Goal: Task Accomplishment & Management: Use online tool/utility

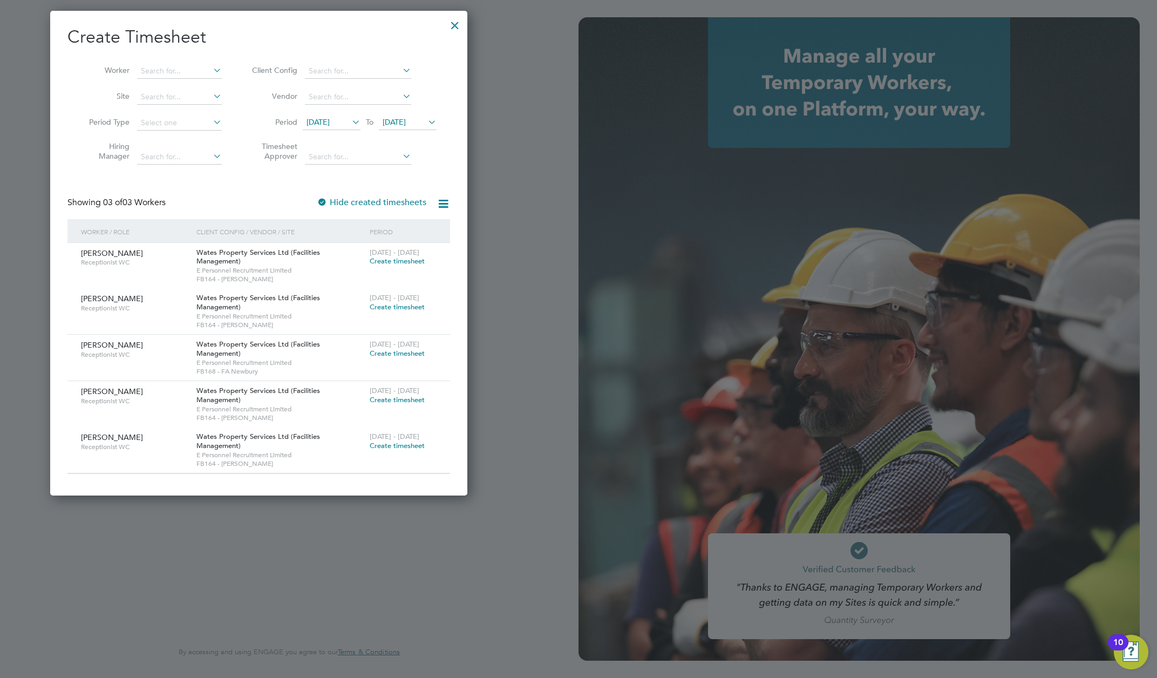
scroll to position [496, 418]
click at [268, 244] on div "Client Config / Vendor / Site" at bounding box center [280, 231] width 173 height 25
click at [350, 129] on icon at bounding box center [350, 121] width 0 height 15
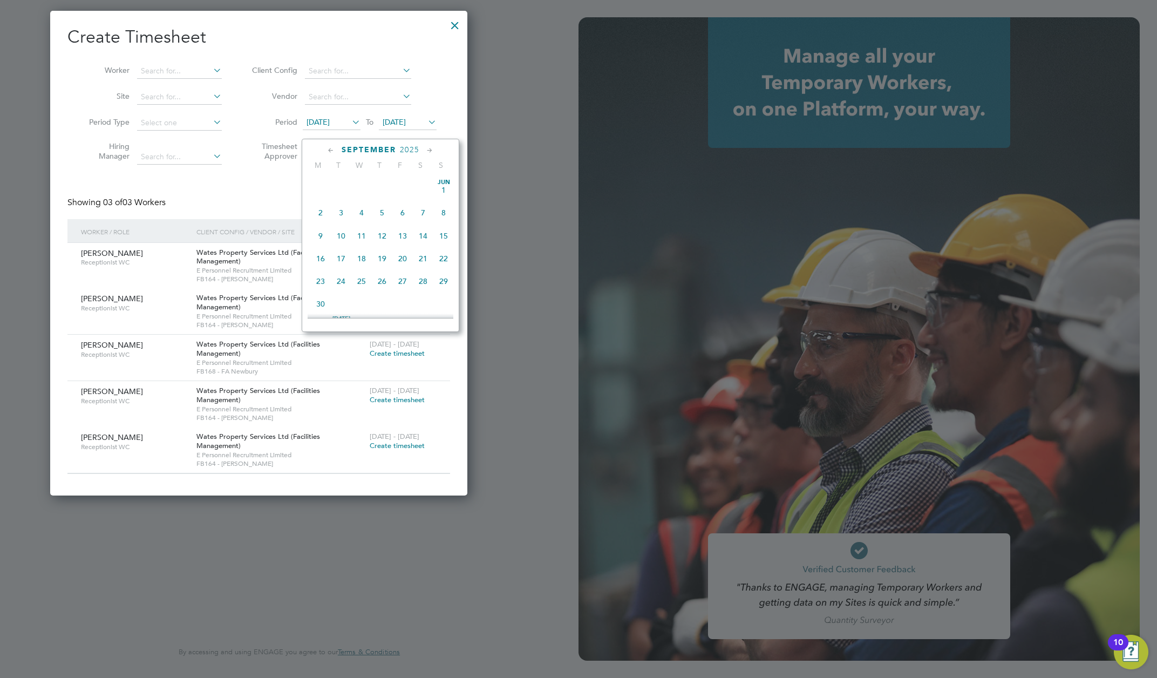
scroll to position [370, 0]
click at [270, 197] on div "Create Timesheet Worker Site Period Type Hiring Manager Client Config Vendor Pe…" at bounding box center [258, 250] width 382 height 448
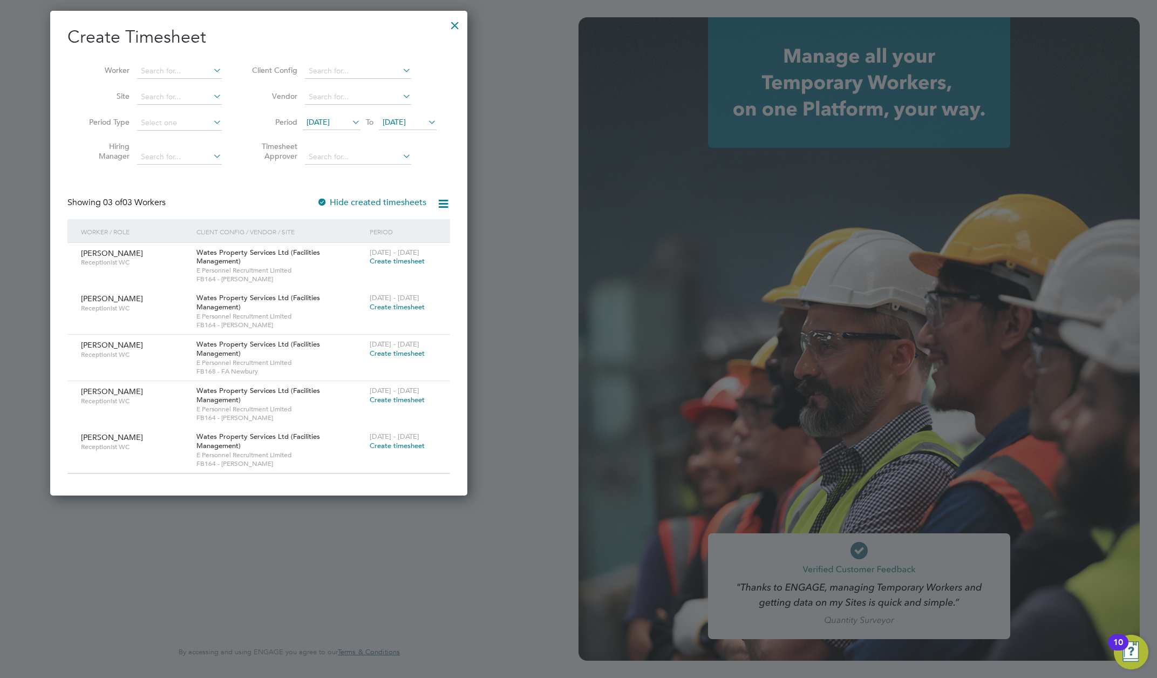
click at [449, 23] on div at bounding box center [454, 22] width 19 height 19
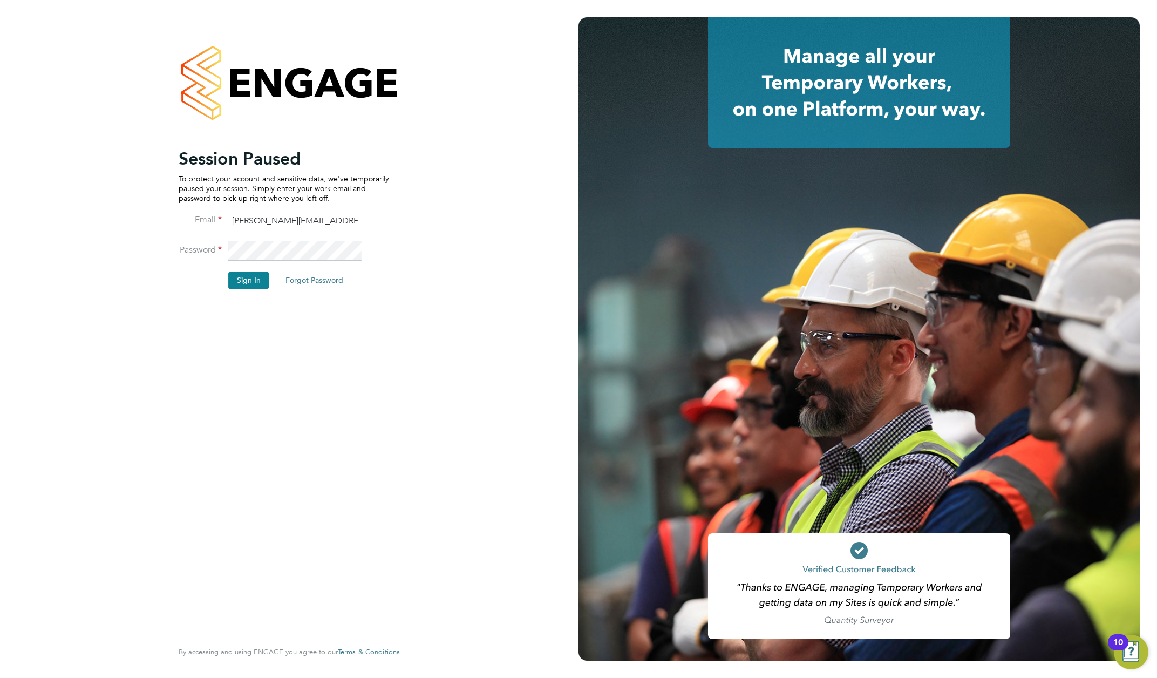
click at [452, 19] on div "Session Paused To protect your account and sensitive data, we've temporarily pa…" at bounding box center [289, 339] width 578 height 678
click at [237, 278] on button "Sign In" at bounding box center [248, 279] width 41 height 17
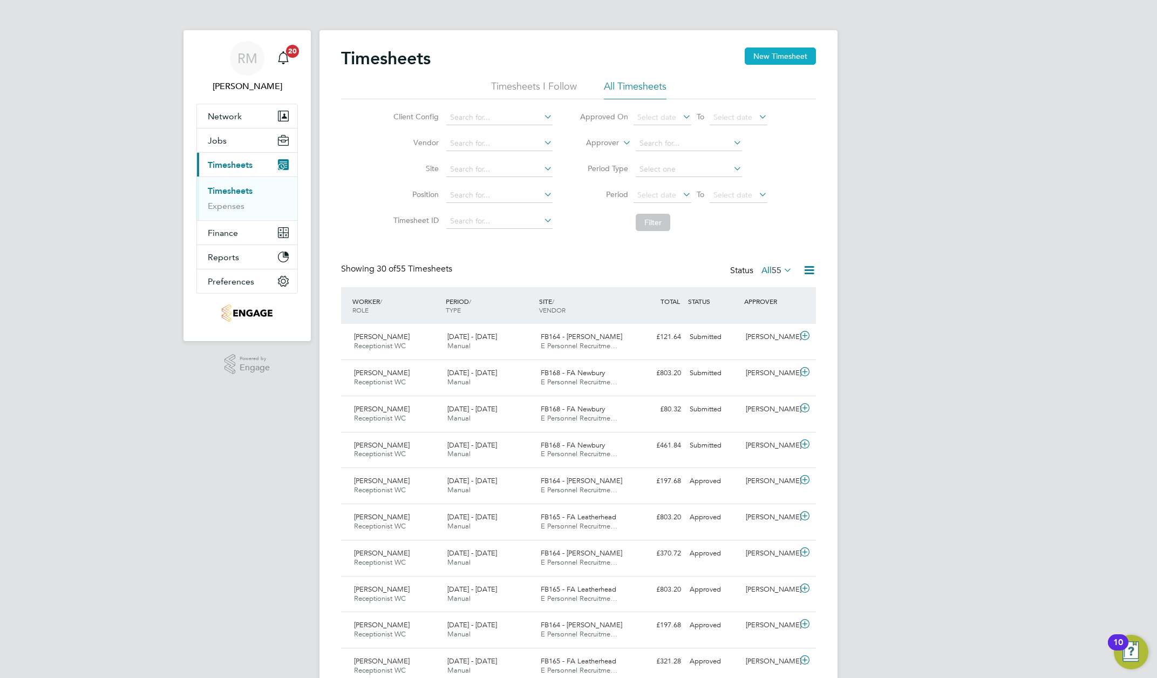
click at [762, 54] on button "New Timesheet" at bounding box center [779, 55] width 71 height 17
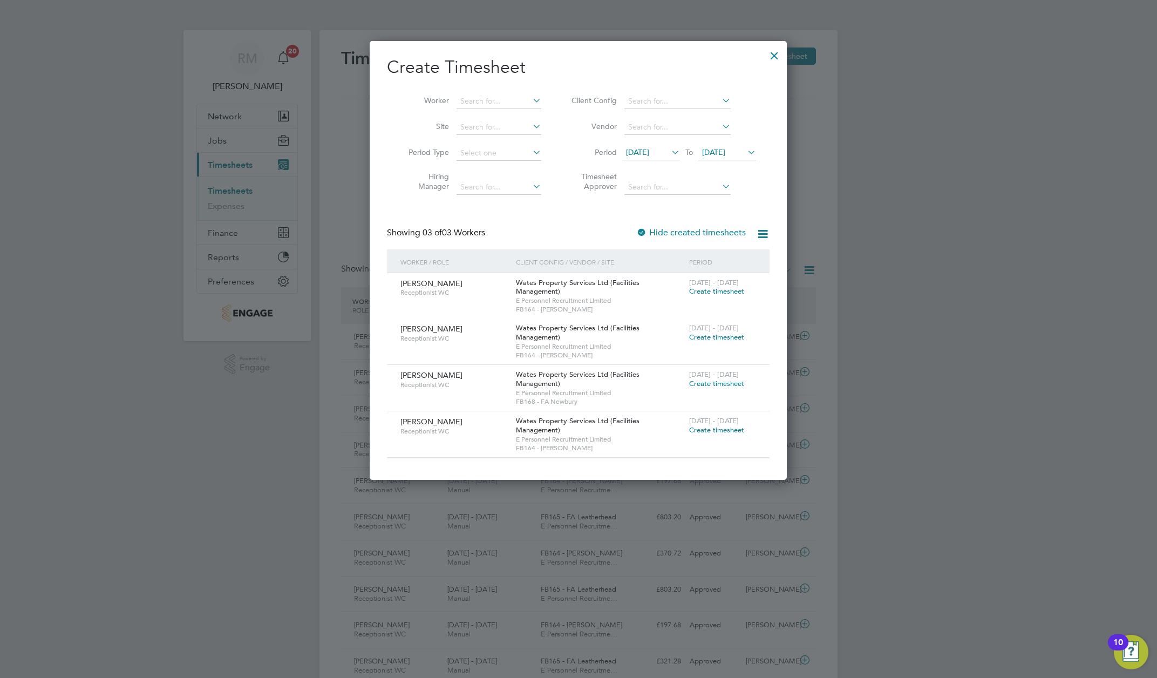
click at [669, 160] on icon at bounding box center [669, 152] width 0 height 15
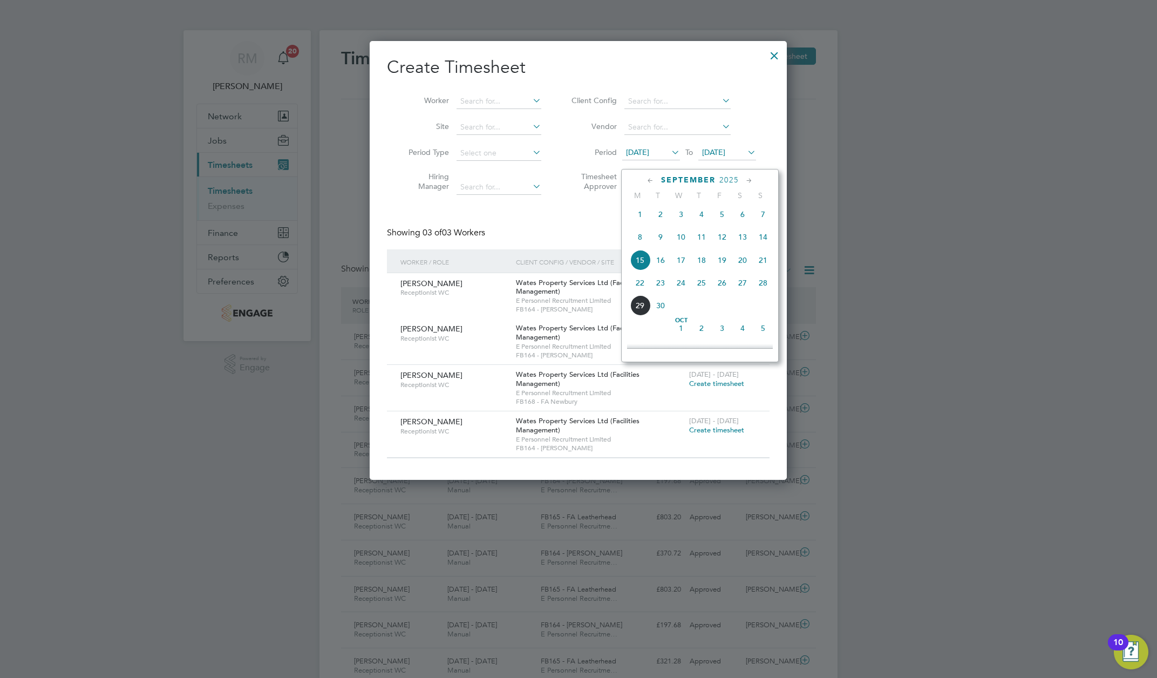
click at [742, 264] on span "20" at bounding box center [742, 260] width 20 height 20
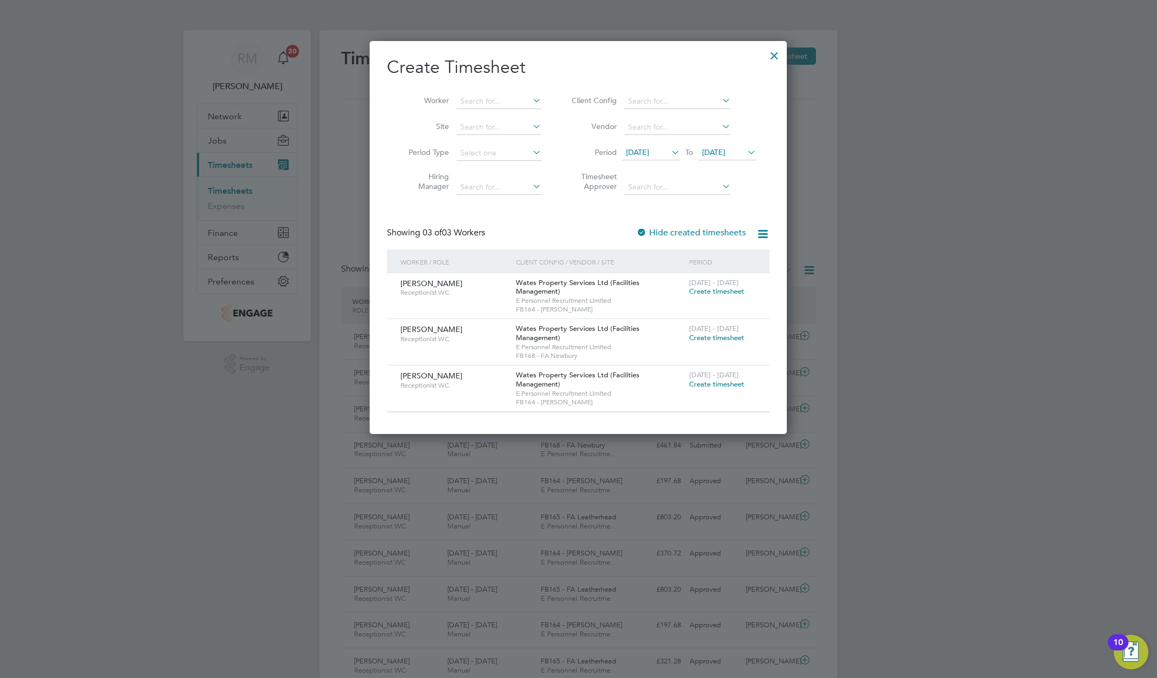
click at [745, 160] on icon at bounding box center [745, 152] width 0 height 15
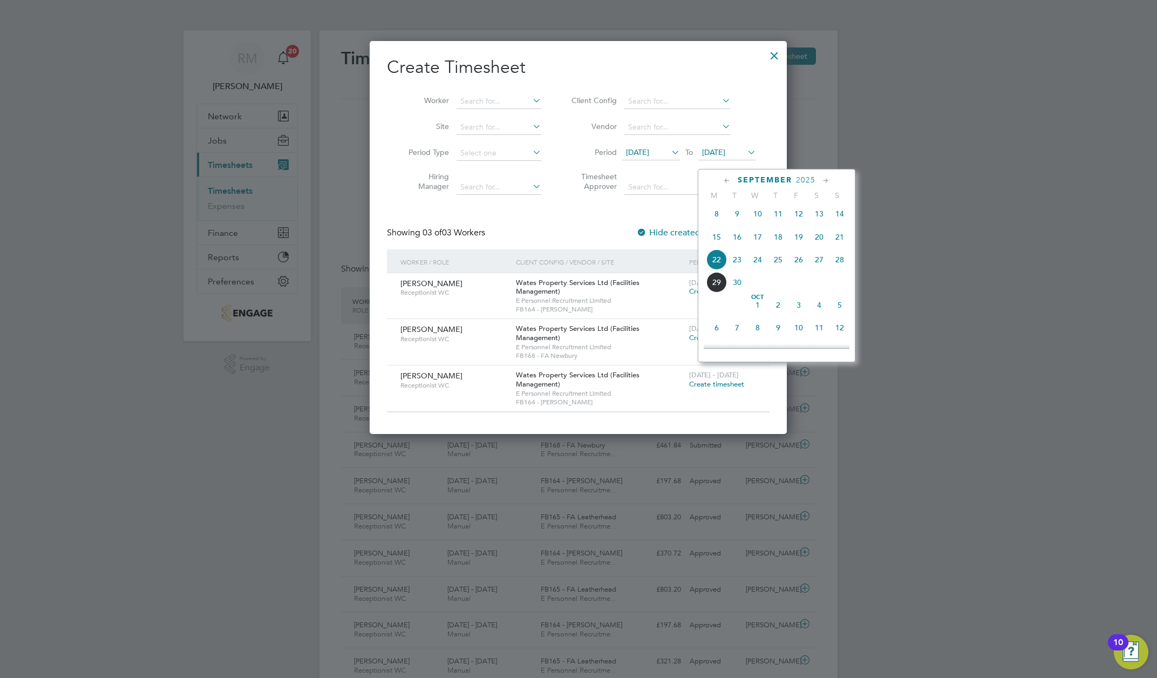
click at [799, 266] on span "26" at bounding box center [798, 259] width 20 height 20
